Goal: Navigation & Orientation: Find specific page/section

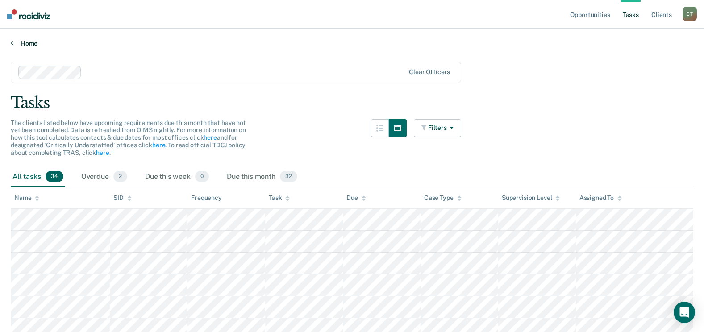
click at [33, 41] on link "Home" at bounding box center [352, 43] width 682 height 8
